Goal: Find specific page/section: Find specific page/section

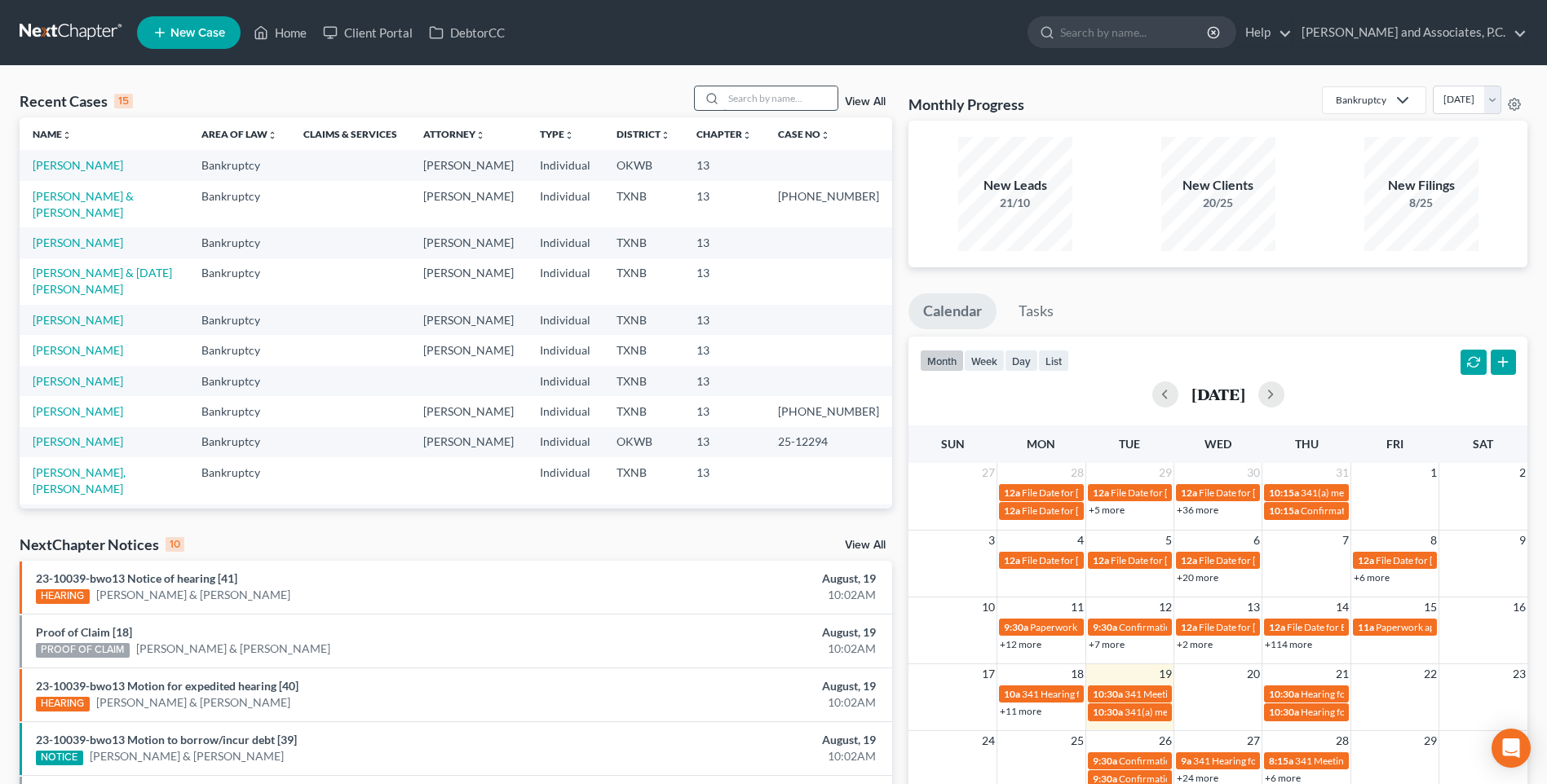
click at [741, 100] on input "search" at bounding box center [780, 98] width 114 height 23
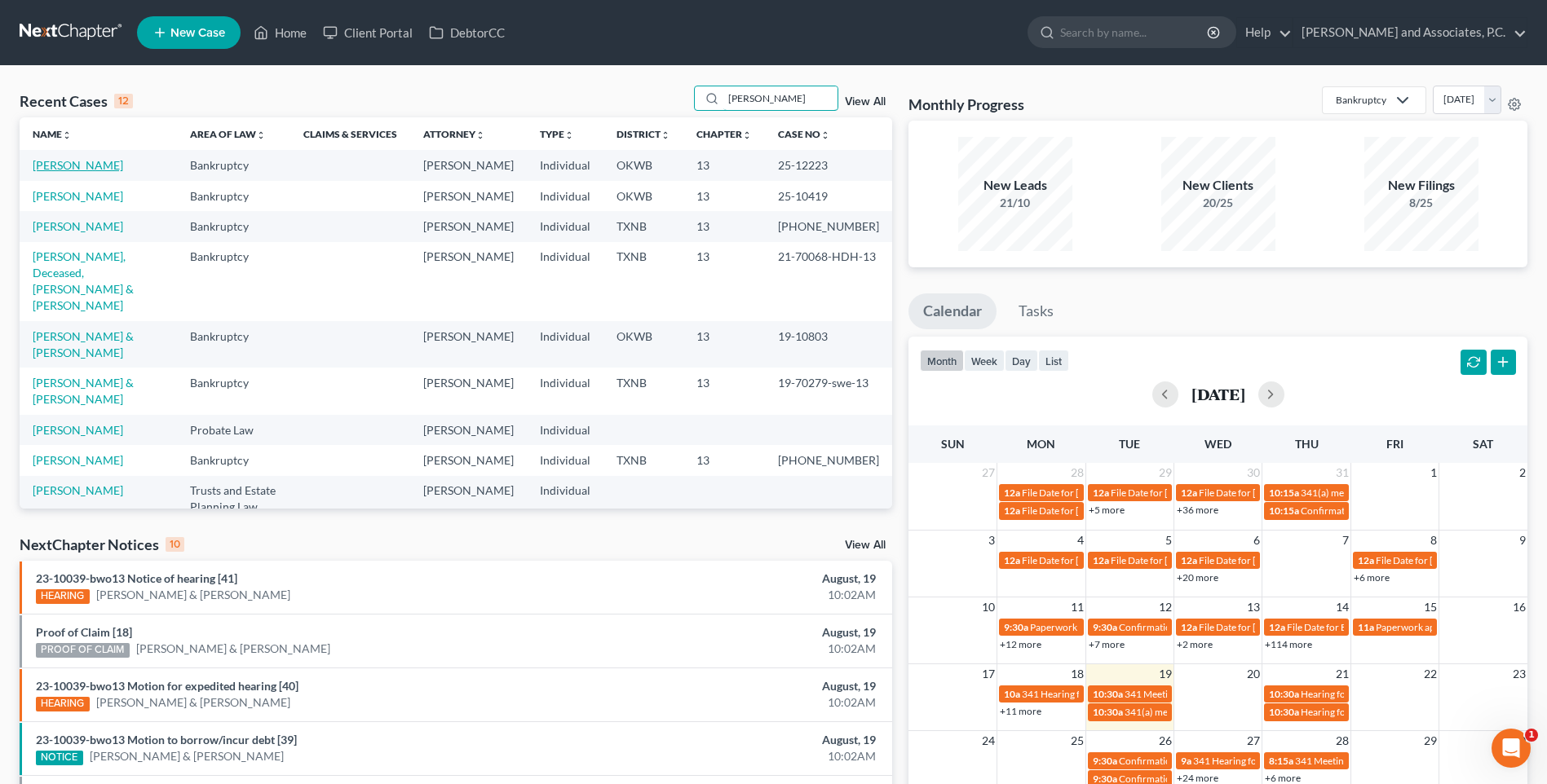
type input "[PERSON_NAME]"
click at [92, 166] on link "[PERSON_NAME]" at bounding box center [77, 164] width 90 height 14
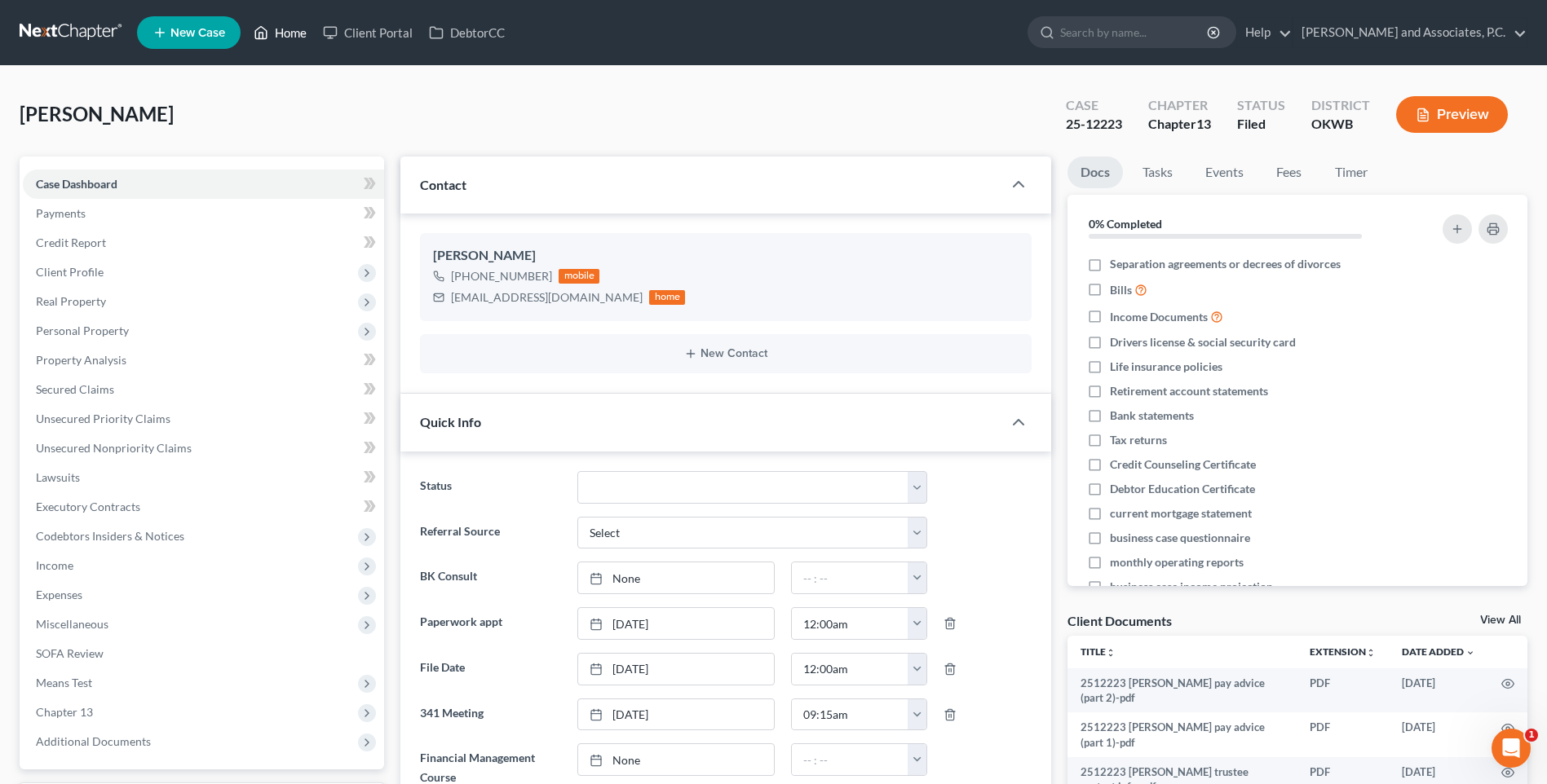
click at [291, 31] on link "Home" at bounding box center [280, 33] width 70 height 30
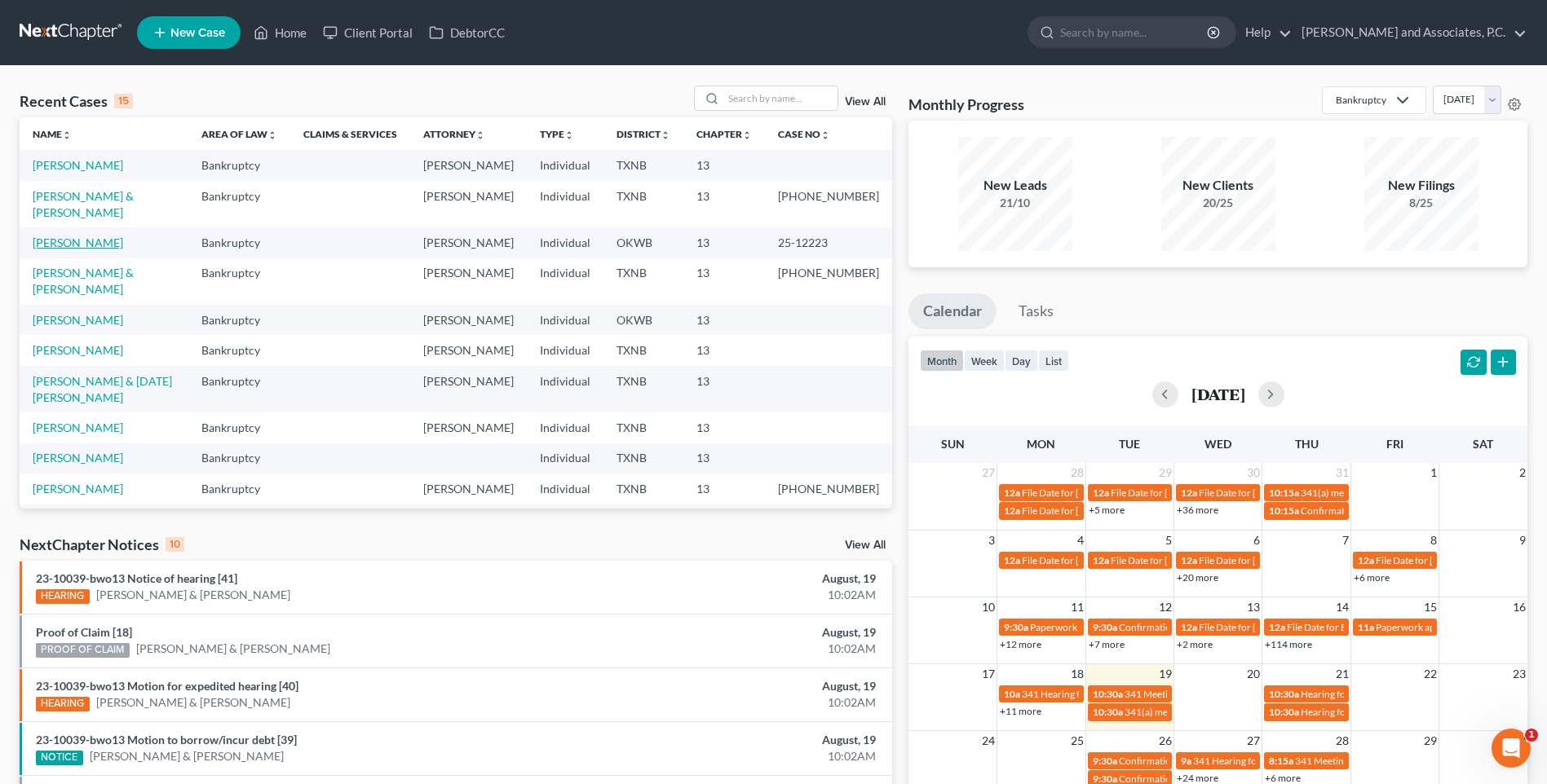
click at [88, 236] on link "[PERSON_NAME]" at bounding box center [77, 242] width 90 height 14
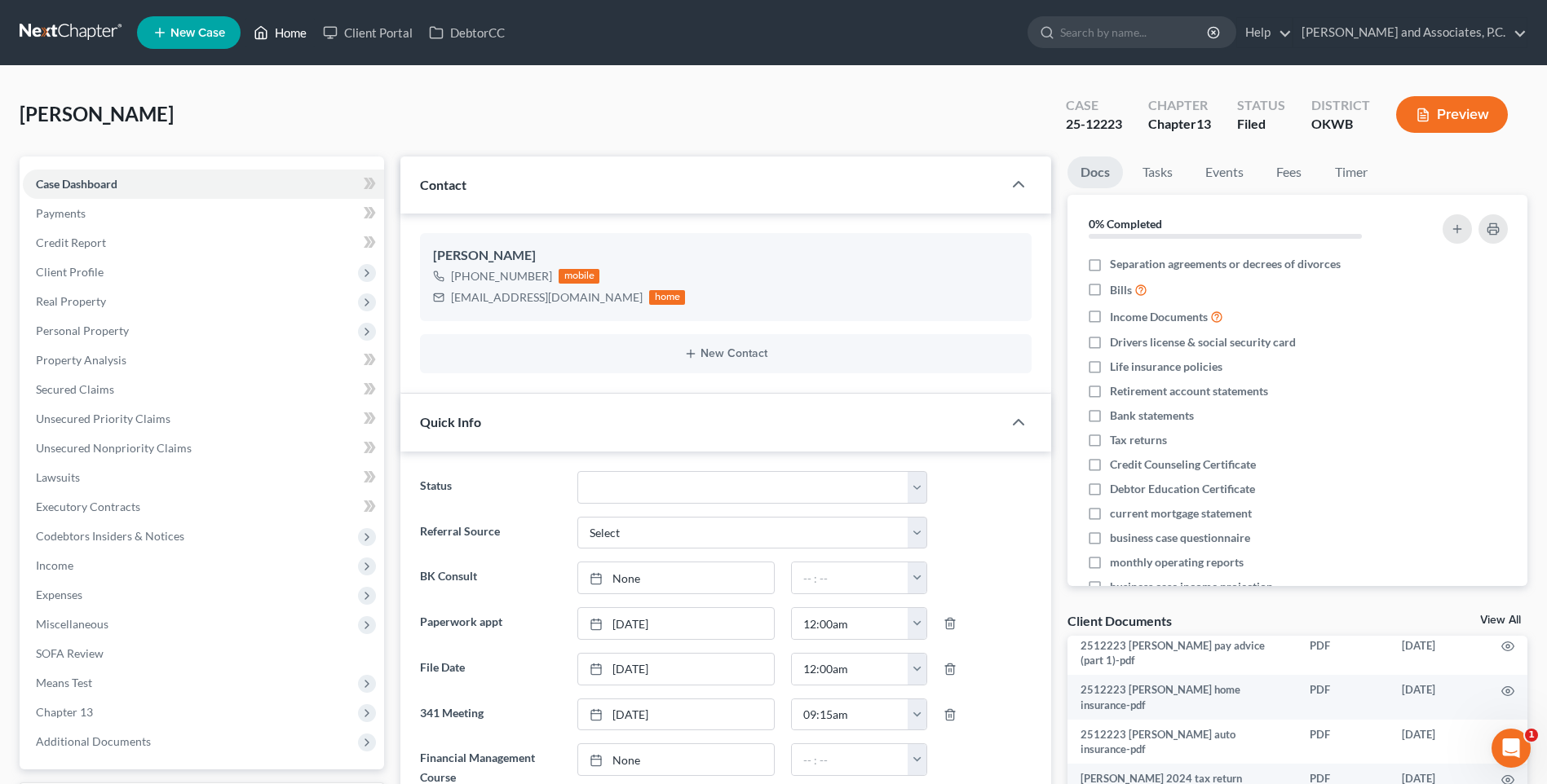
click at [288, 36] on link "Home" at bounding box center [280, 33] width 70 height 30
click at [305, 38] on link "Home" at bounding box center [280, 33] width 70 height 30
